Goal: Transaction & Acquisition: Purchase product/service

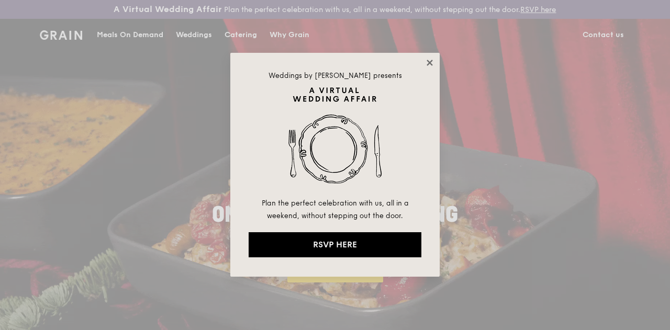
click at [425, 61] on icon at bounding box center [429, 62] width 9 height 9
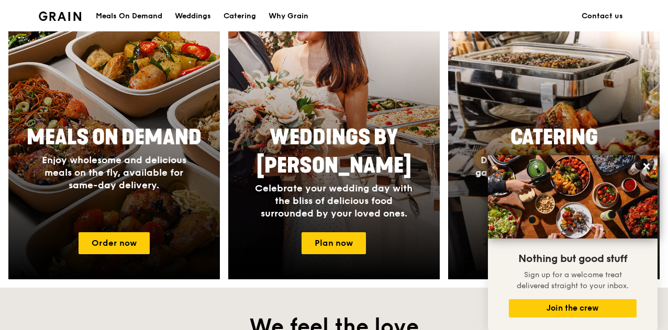
scroll to position [209, 0]
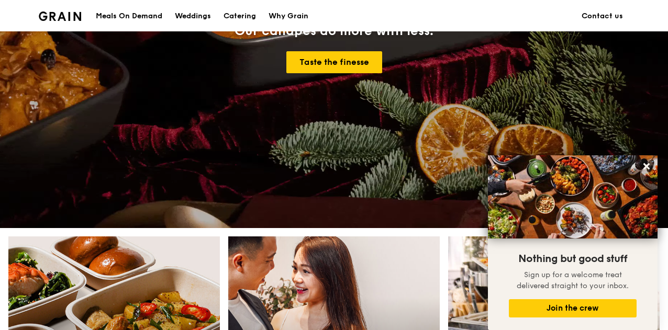
click at [140, 14] on div "Meals On Demand" at bounding box center [129, 16] width 66 height 31
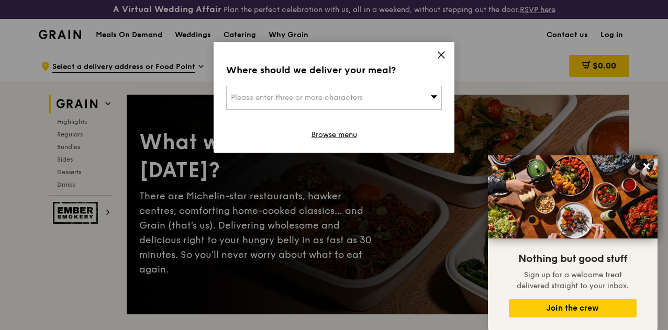
click at [311, 94] on span "Please enter three or more characters" at bounding box center [297, 97] width 132 height 9
type input "518262"
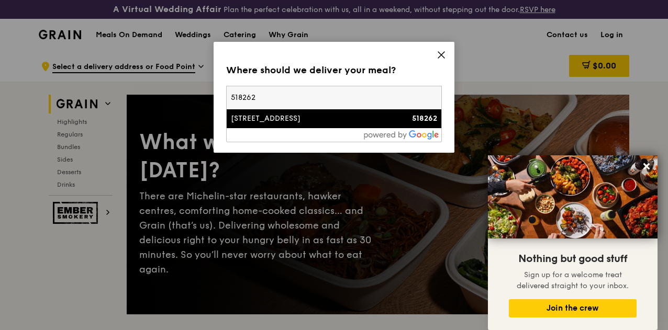
drag, startPoint x: 269, startPoint y: 97, endPoint x: 222, endPoint y: 100, distance: 47.2
click at [222, 100] on div "Where should we deliver your meal? Please enter three or more characters [STREE…" at bounding box center [334, 97] width 241 height 111
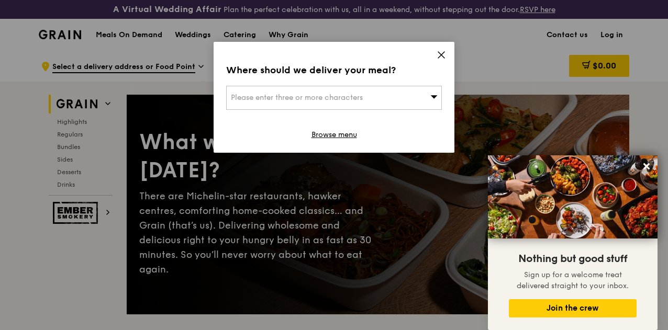
click at [441, 54] on icon at bounding box center [441, 55] width 6 height 6
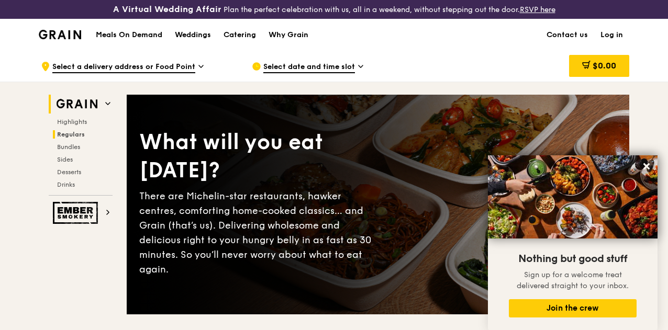
click at [73, 138] on span "Regulars" at bounding box center [71, 134] width 28 height 7
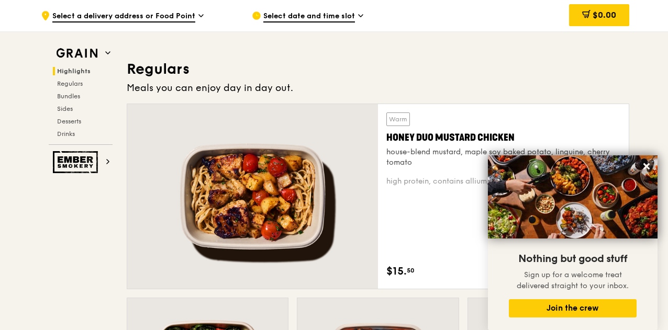
scroll to position [726, 0]
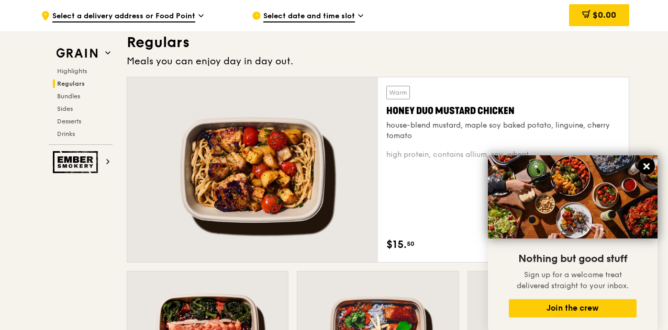
click at [647, 166] on icon at bounding box center [646, 166] width 6 height 6
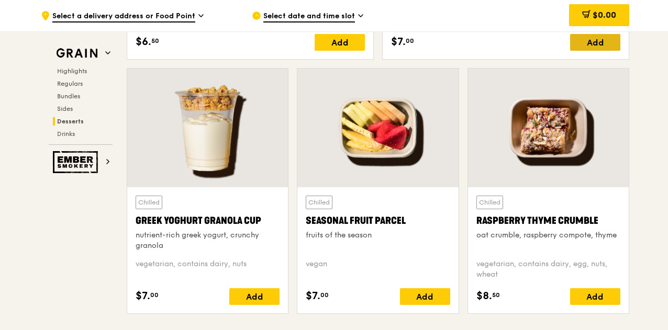
scroll to position [3401, 0]
